Goal: Obtain resource: Download file/media

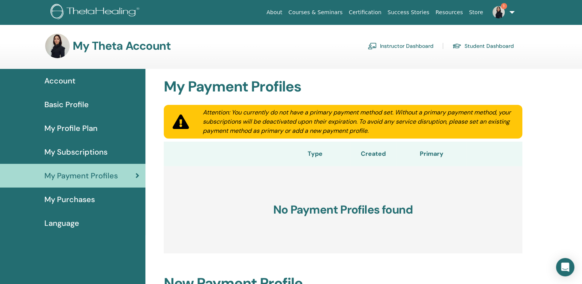
click at [76, 152] on span "My Subscriptions" at bounding box center [75, 151] width 63 height 11
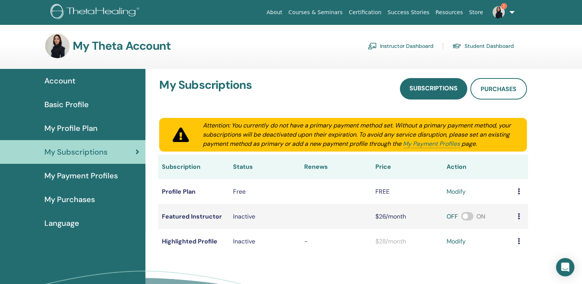
click at [85, 168] on link "My Payment Profiles" at bounding box center [73, 176] width 146 height 24
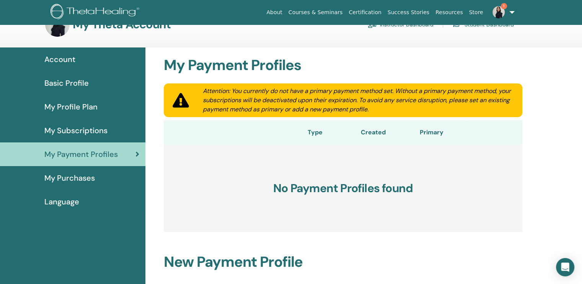
scroll to position [18, 0]
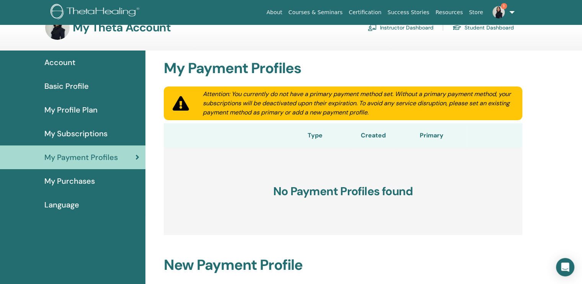
click at [74, 109] on span "My Profile Plan" at bounding box center [70, 109] width 53 height 11
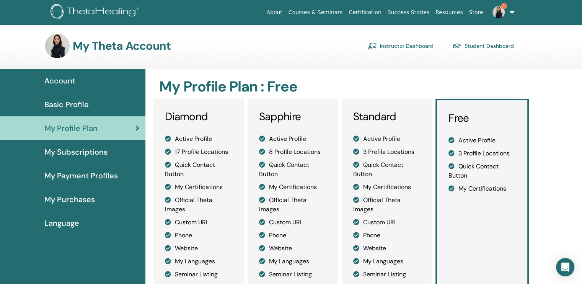
click at [84, 103] on span "Basic Profile" at bounding box center [66, 104] width 44 height 11
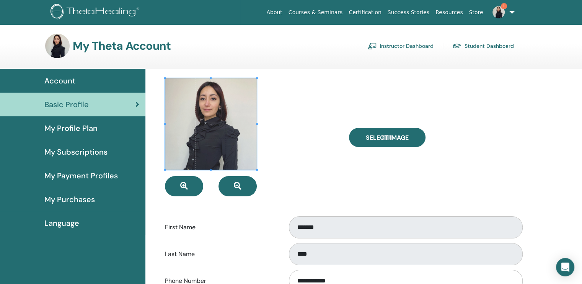
click at [391, 48] on link "Instructor Dashboard" at bounding box center [401, 46] width 66 height 12
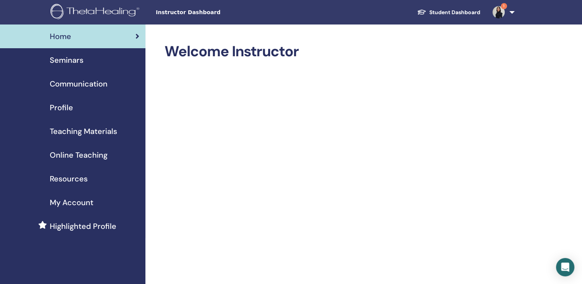
click at [69, 156] on span "Online Teaching" at bounding box center [79, 154] width 58 height 11
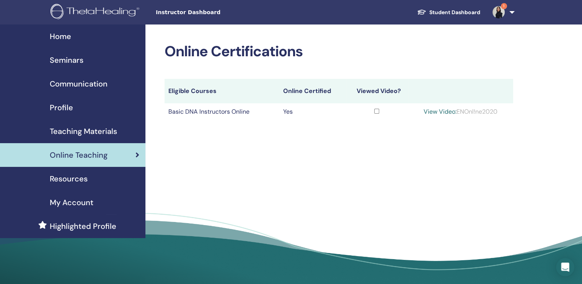
click at [399, 166] on div "Online Certifications Eligible Courses Online Certified Viewed Video? Basic DNA…" at bounding box center [364, 157] width 437 height 265
click at [92, 180] on div "Resources" at bounding box center [72, 178] width 133 height 11
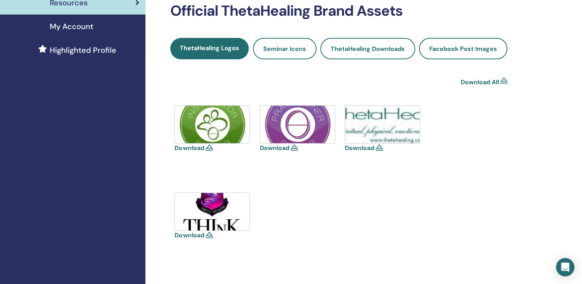
scroll to position [172, 0]
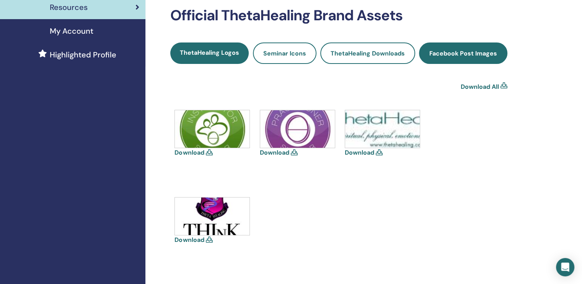
click at [450, 57] on link "Facebook Post Images" at bounding box center [463, 53] width 88 height 21
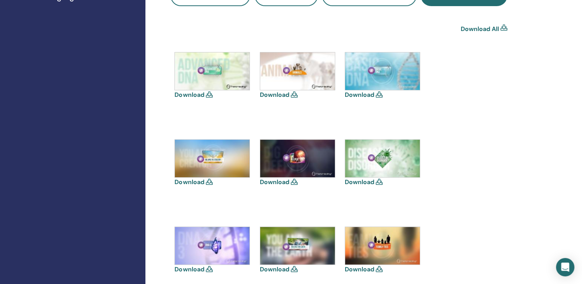
scroll to position [233, 0]
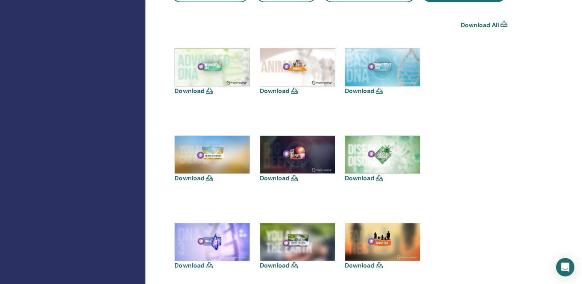
click at [378, 91] on icon at bounding box center [379, 91] width 7 height 6
click at [376, 65] on img at bounding box center [382, 68] width 75 height 38
click at [358, 91] on link "Download" at bounding box center [359, 91] width 29 height 8
click at [518, 97] on div "Resources Instructor Onboarding Guide Instructor Resources Help and Support Lib…" at bounding box center [364, 278] width 437 height 975
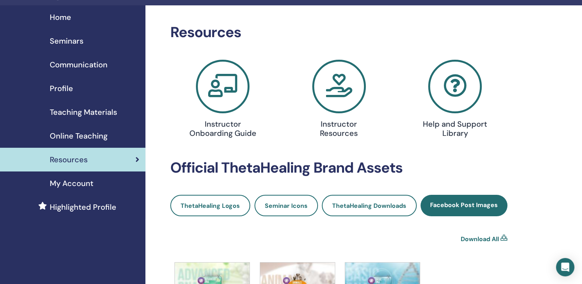
scroll to position [0, 0]
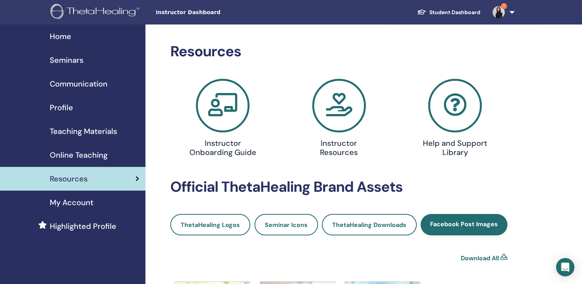
click at [69, 203] on span "My Account" at bounding box center [72, 202] width 44 height 11
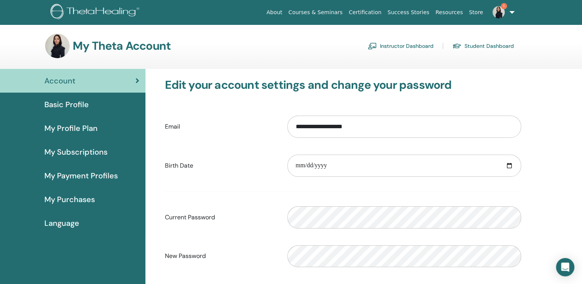
click at [44, 129] on span "My Profile Plan" at bounding box center [70, 128] width 53 height 11
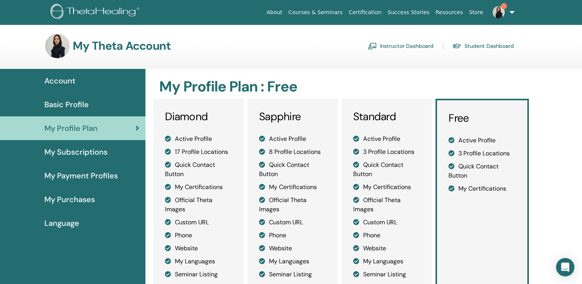
click at [70, 101] on span "Basic Profile" at bounding box center [66, 104] width 44 height 11
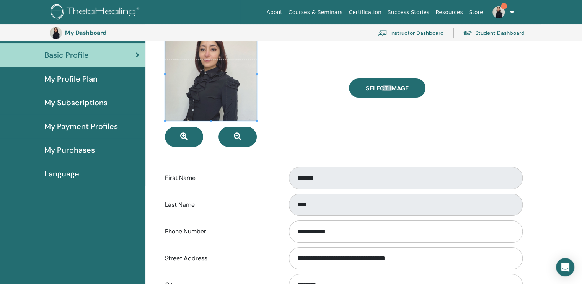
scroll to position [62, 0]
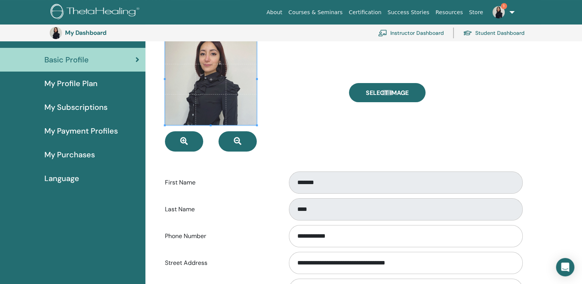
click at [423, 31] on link "Instructor Dashboard" at bounding box center [411, 33] width 66 height 17
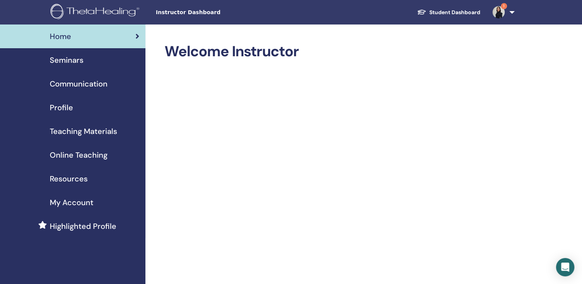
click at [65, 65] on span "Seminars" at bounding box center [67, 59] width 34 height 11
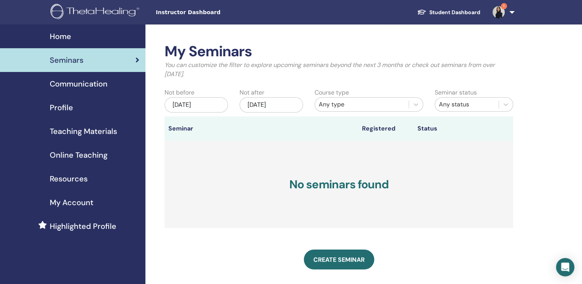
click at [70, 79] on span "Communication" at bounding box center [79, 83] width 58 height 11
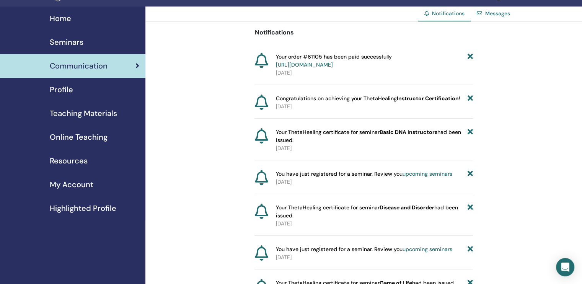
scroll to position [15, 0]
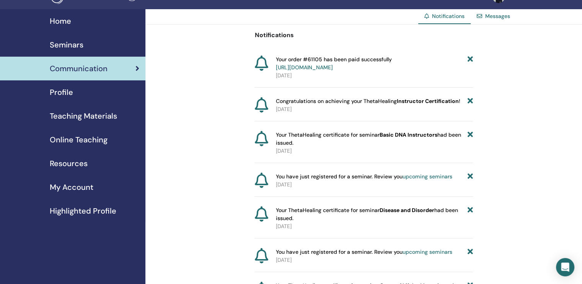
click at [103, 118] on span "Teaching Materials" at bounding box center [83, 115] width 67 height 11
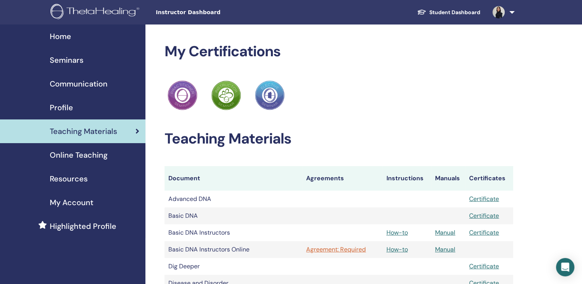
click at [4, 197] on link "My Account" at bounding box center [73, 203] width 146 height 24
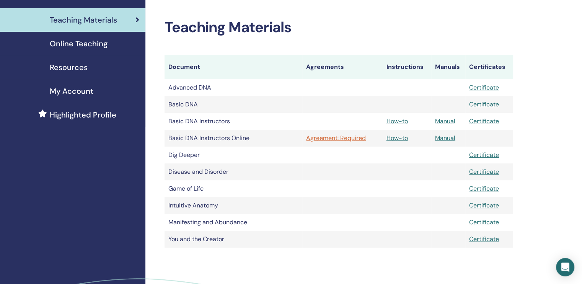
scroll to position [117, 0]
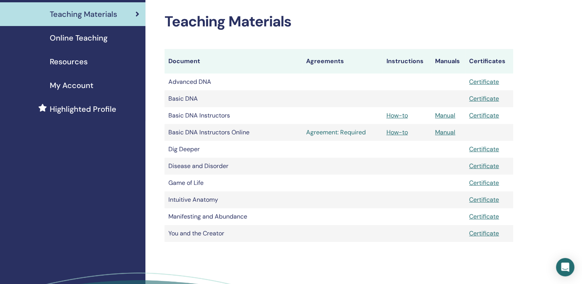
click at [337, 132] on link "Agreement: Required" at bounding box center [342, 132] width 72 height 9
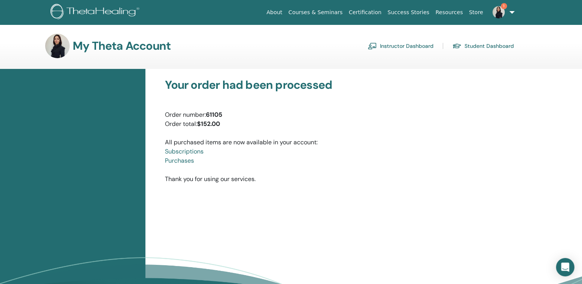
click at [393, 45] on link "Instructor Dashboard" at bounding box center [401, 46] width 66 height 12
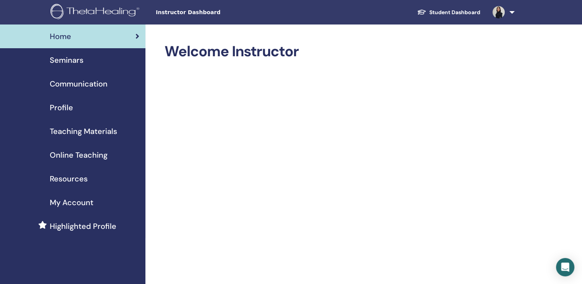
click at [69, 150] on span "Online Teaching" at bounding box center [79, 154] width 58 height 11
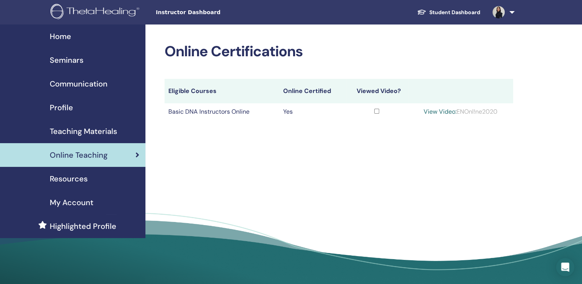
click at [436, 111] on link "View Video:" at bounding box center [440, 112] width 33 height 8
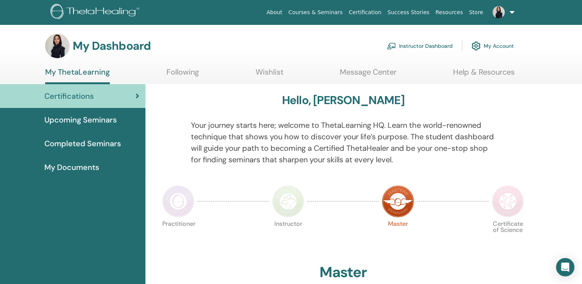
click at [419, 43] on link "Instructor Dashboard" at bounding box center [420, 46] width 66 height 17
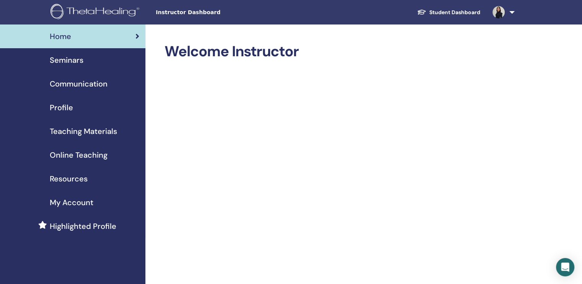
click at [89, 157] on span "Online Teaching" at bounding box center [79, 154] width 58 height 11
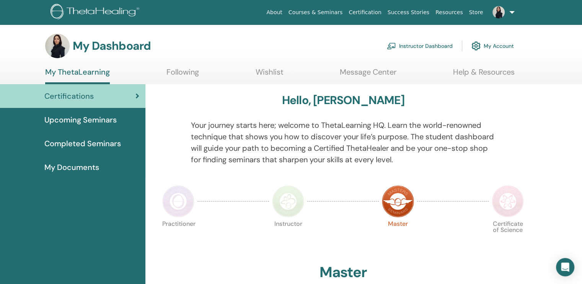
click at [421, 48] on link "Instructor Dashboard" at bounding box center [420, 46] width 66 height 17
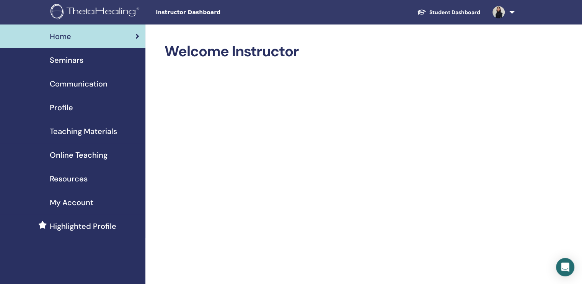
click at [82, 153] on span "Online Teaching" at bounding box center [79, 154] width 58 height 11
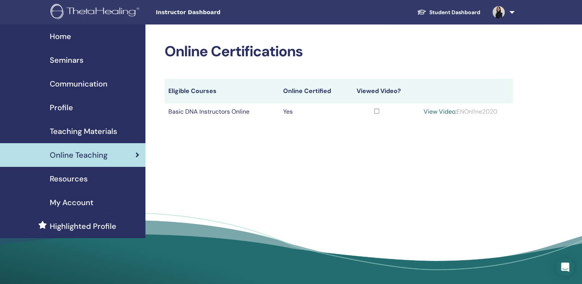
click at [75, 181] on span "Resources" at bounding box center [69, 178] width 38 height 11
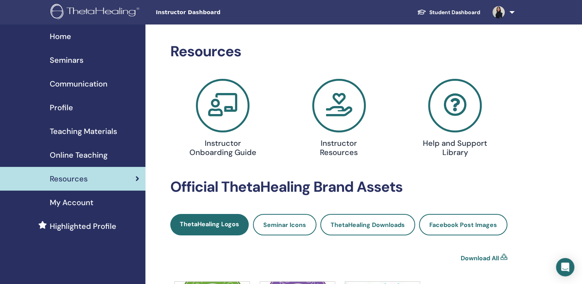
click at [93, 132] on span "Teaching Materials" at bounding box center [83, 131] width 67 height 11
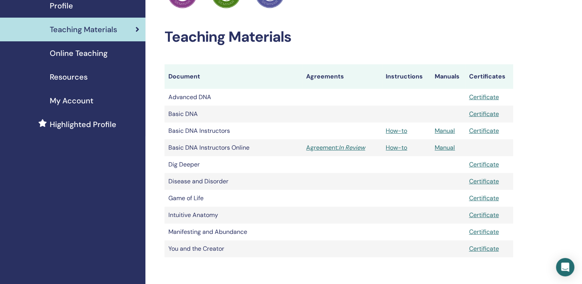
scroll to position [106, 0]
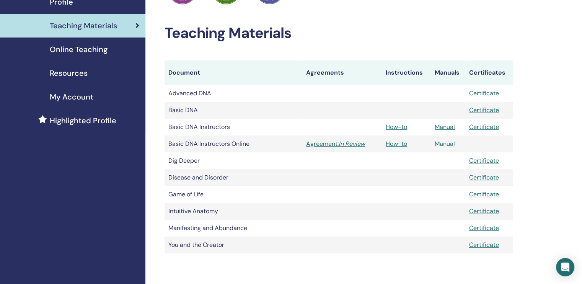
click at [453, 144] on link "Manual" at bounding box center [445, 144] width 20 height 8
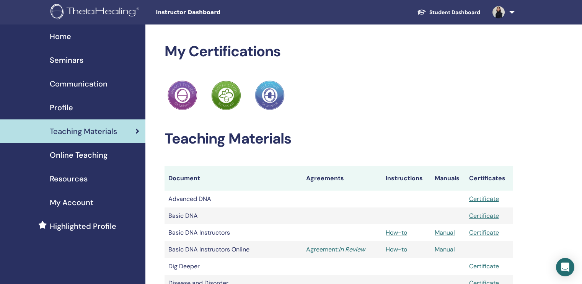
scroll to position [104, 0]
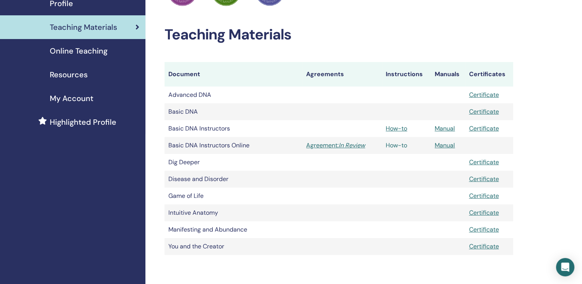
click at [399, 145] on link "How-to" at bounding box center [396, 145] width 21 height 8
